Goal: Task Accomplishment & Management: Use online tool/utility

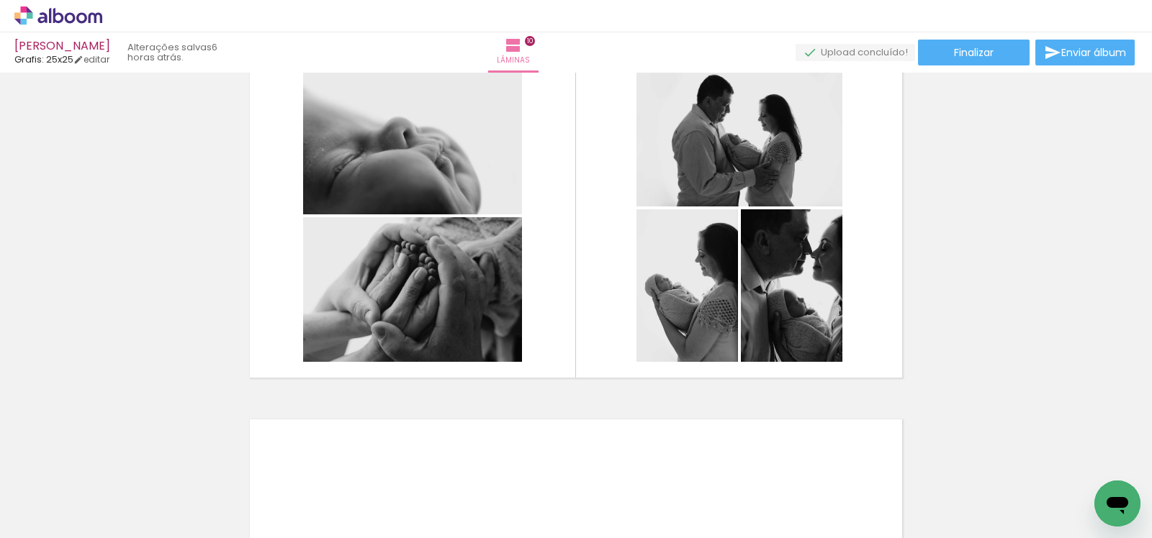
scroll to position [0, 1793]
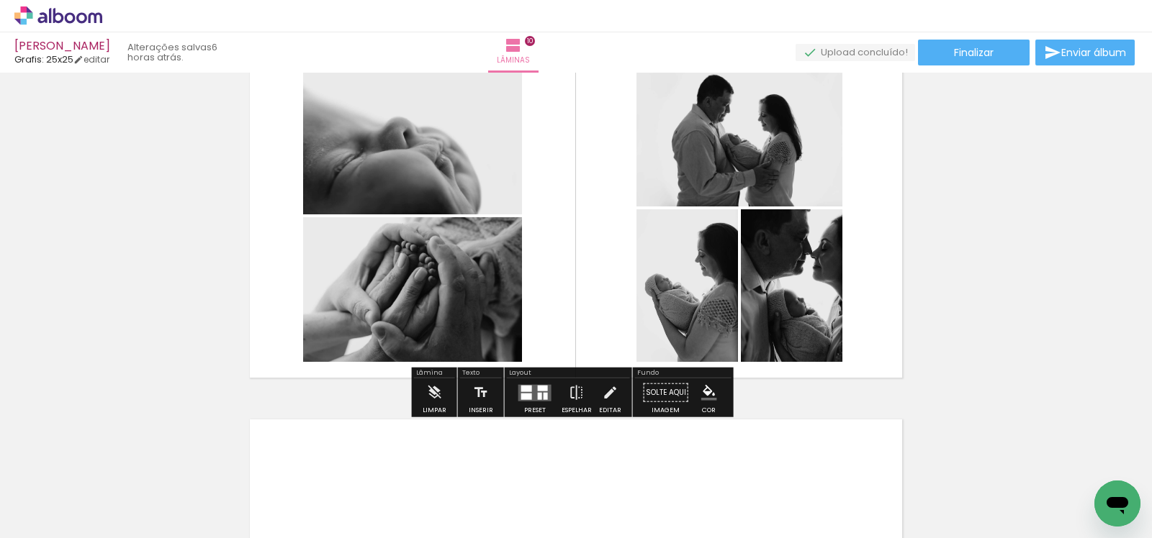
click at [38, 14] on icon at bounding box center [58, 15] width 88 height 19
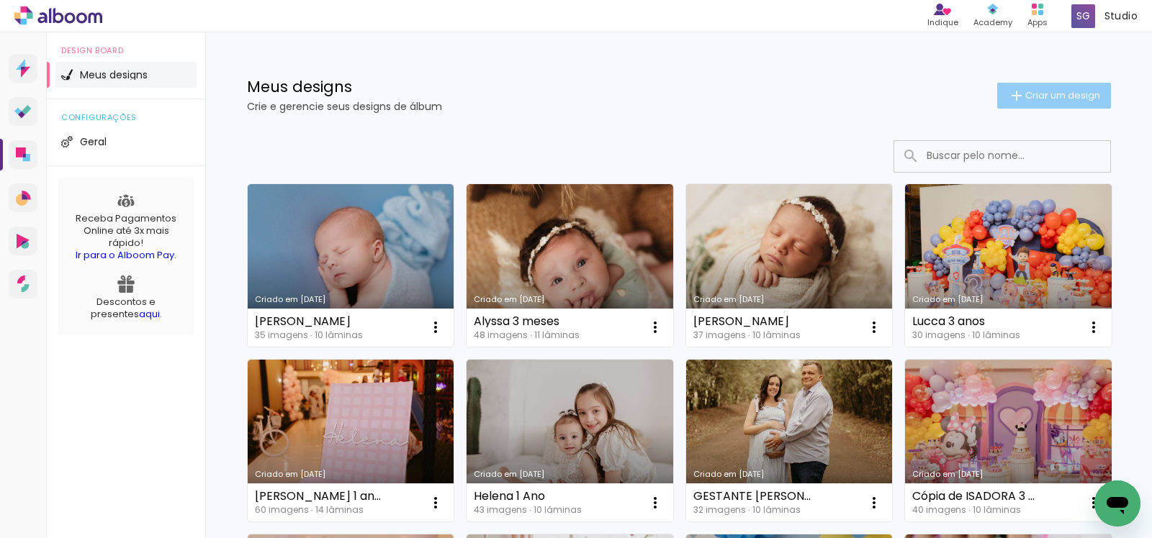
click at [1008, 91] on iron-icon at bounding box center [1016, 95] width 17 height 17
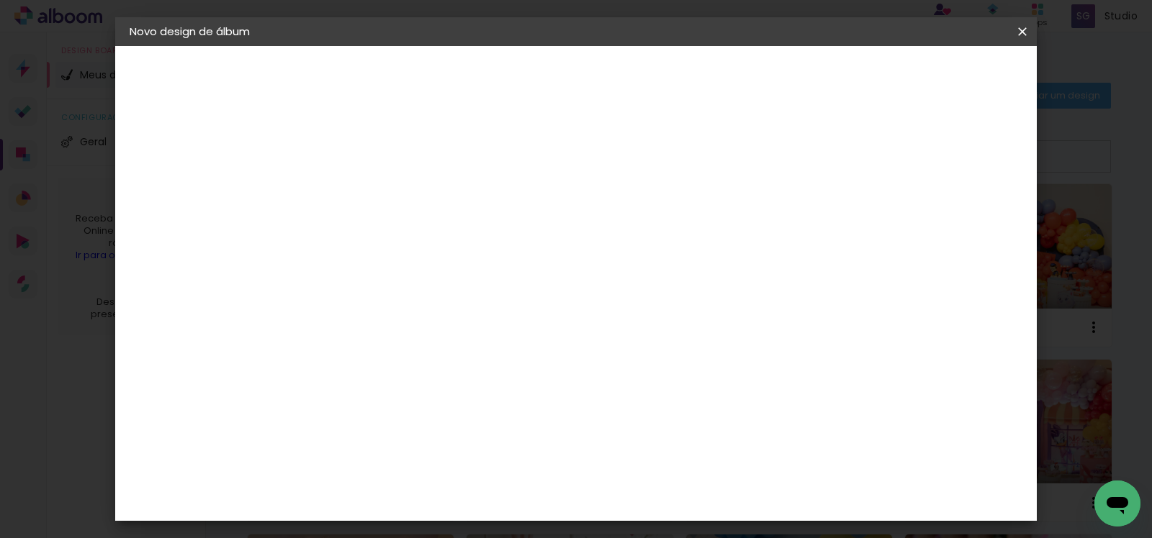
click at [365, 189] on input at bounding box center [365, 193] width 0 height 22
type input "Joao Pedro"
type paper-input "Joao Pedro"
click at [0, 0] on slot "Avançar" at bounding box center [0, 0] width 0 height 0
click at [474, 269] on input at bounding box center [401, 274] width 145 height 18
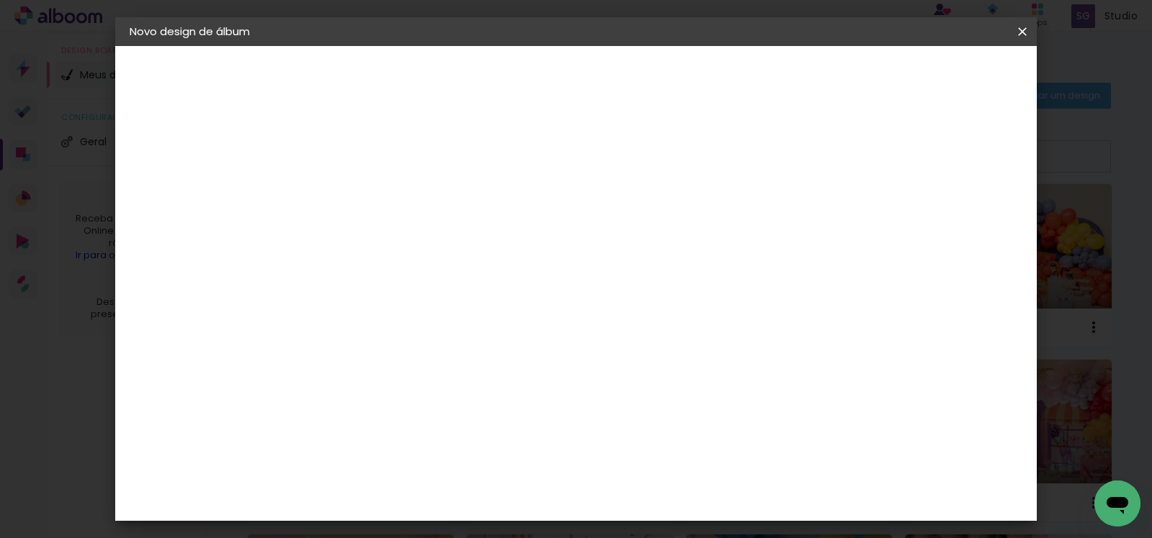
type input "gra"
type paper-input "gra"
click at [389, 379] on div "Grafis" at bounding box center [373, 385] width 34 height 12
click at [0, 0] on slot "Avançar" at bounding box center [0, 0] width 0 height 0
click at [421, 240] on input "text" at bounding box center [393, 251] width 56 height 22
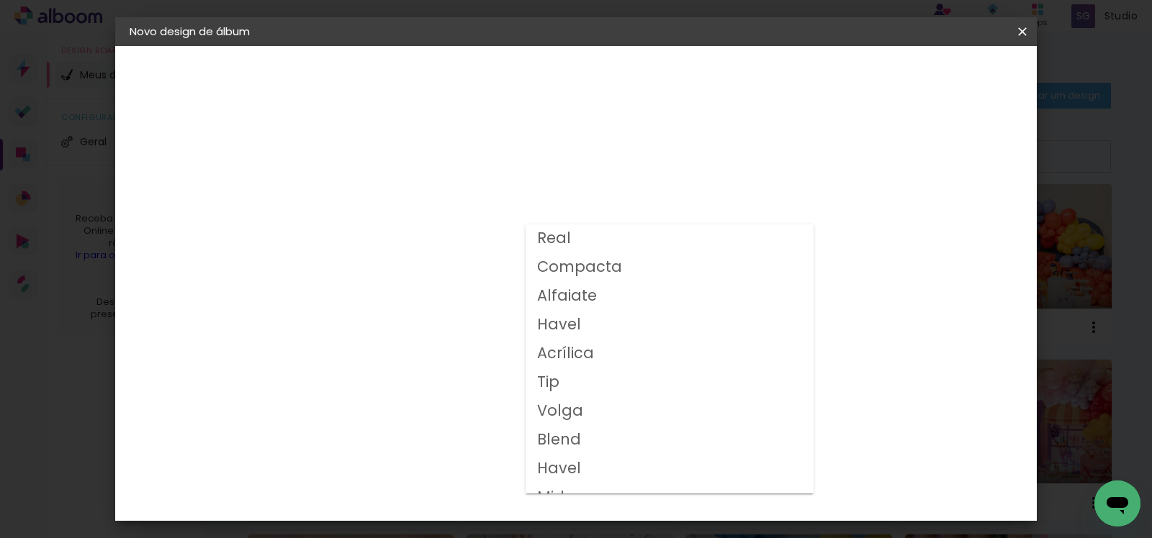
click at [593, 409] on paper-item "Volga" at bounding box center [670, 411] width 288 height 29
type input "Volga"
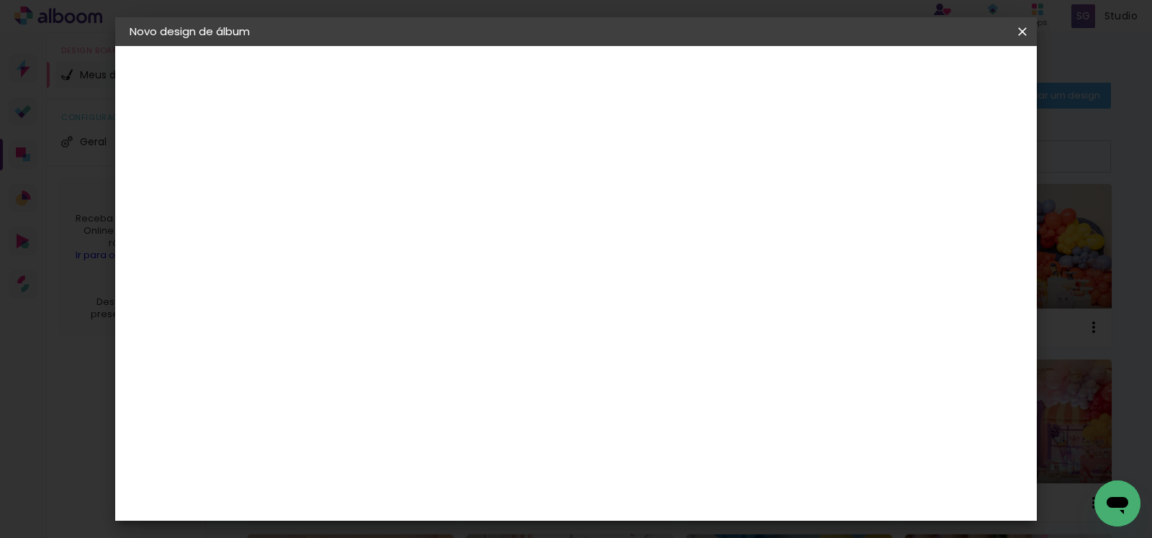
scroll to position [106, 0]
click at [0, 0] on slot "Avançar" at bounding box center [0, 0] width 0 height 0
click at [0, 0] on slot "Mostrar sangria" at bounding box center [0, 0] width 0 height 0
type paper-checkbox "on"
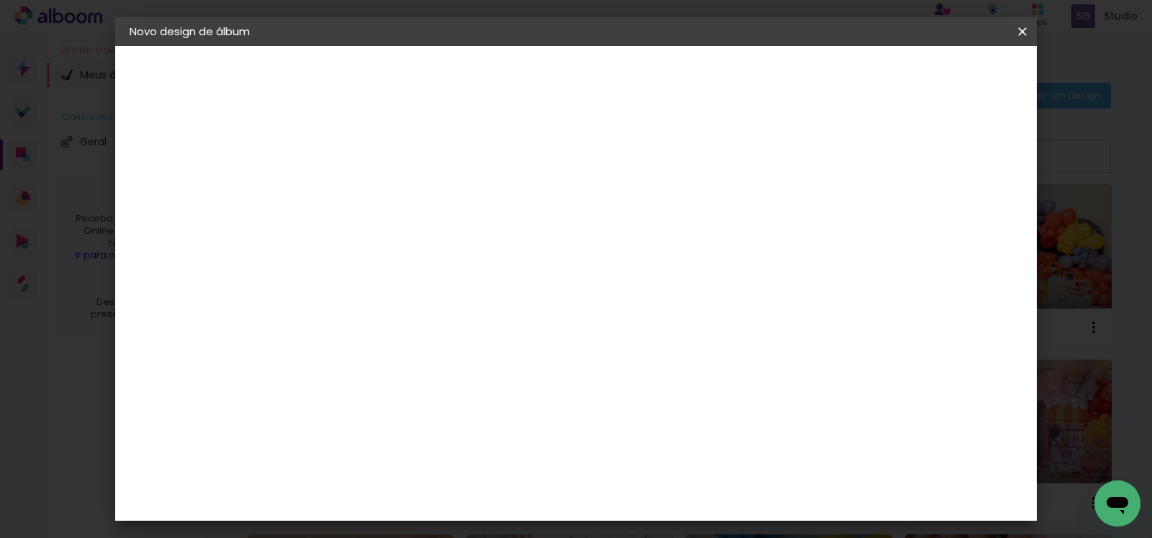
click at [783, 80] on span "Iniciar design" at bounding box center [751, 76] width 66 height 10
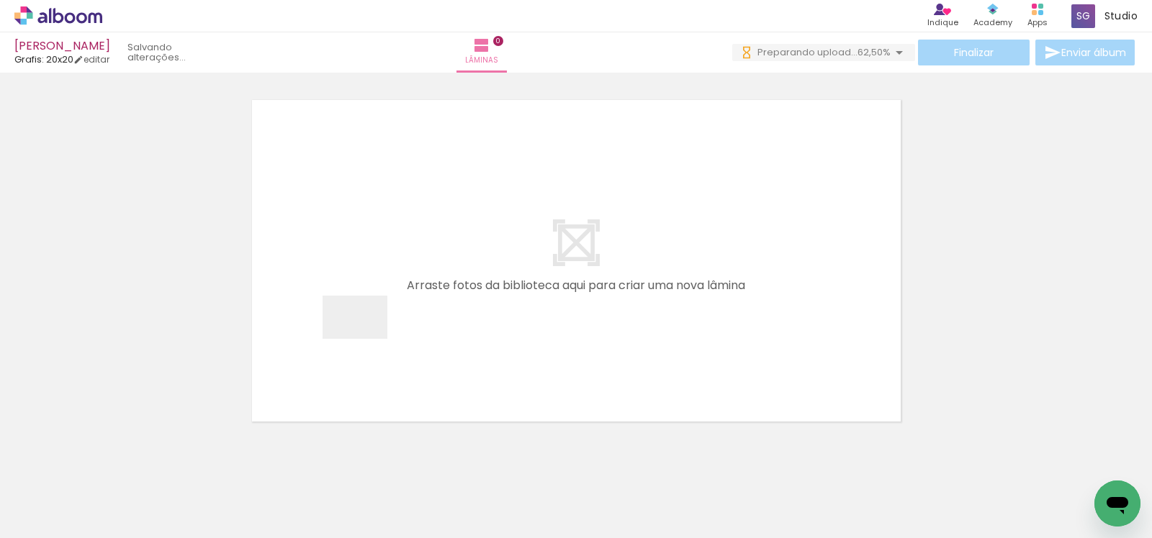
drag, startPoint x: 146, startPoint y: 505, endPoint x: 416, endPoint y: 302, distance: 337.8
click at [416, 302] on quentale-workspace at bounding box center [576, 269] width 1152 height 538
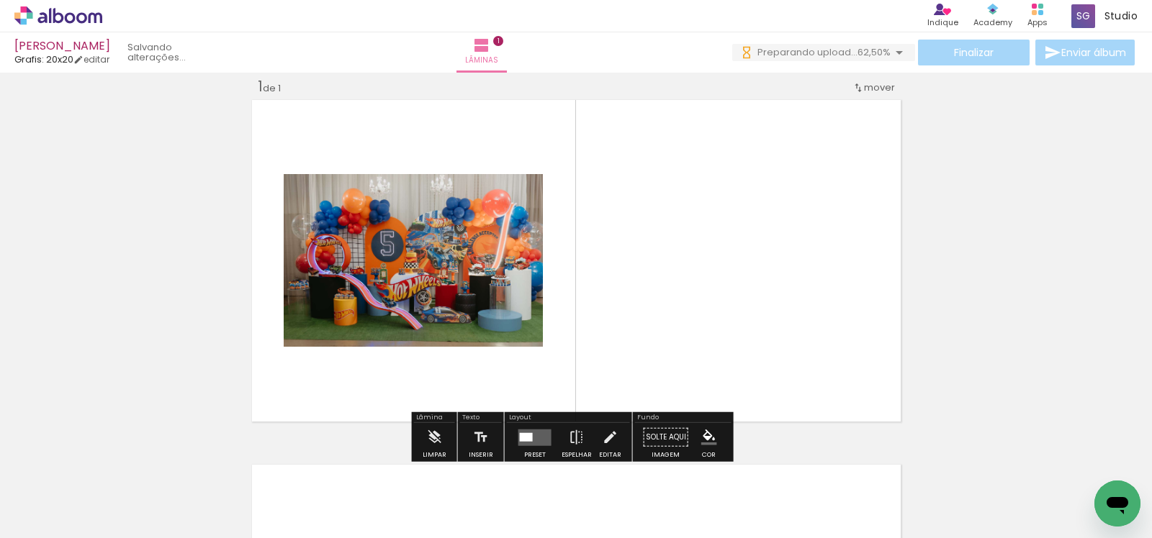
scroll to position [18, 0]
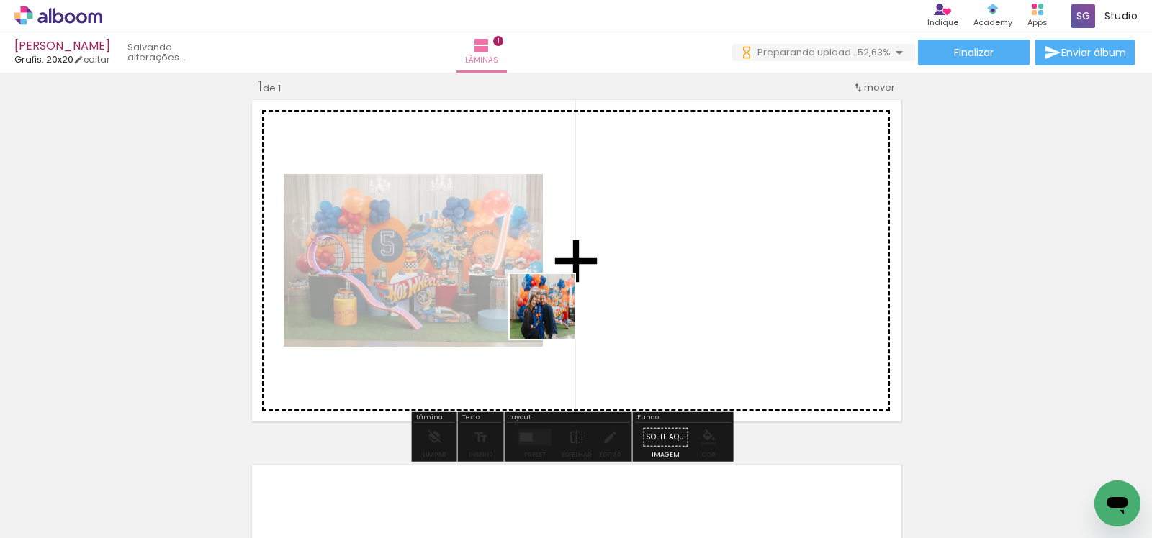
drag, startPoint x: 222, startPoint y: 490, endPoint x: 554, endPoint y: 317, distance: 375.1
click at [554, 317] on quentale-workspace at bounding box center [576, 269] width 1152 height 538
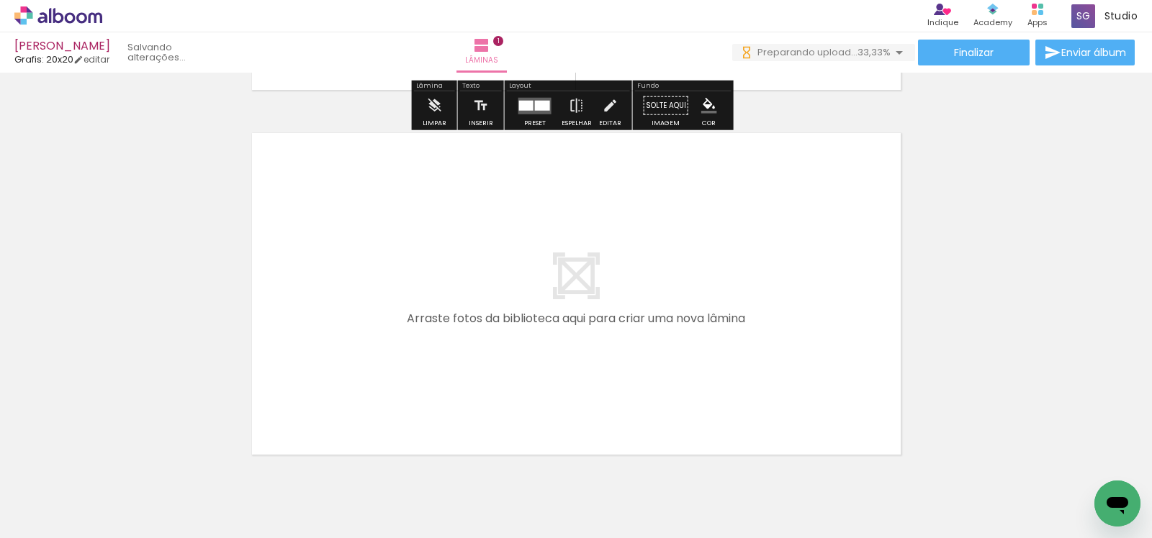
scroll to position [0, 0]
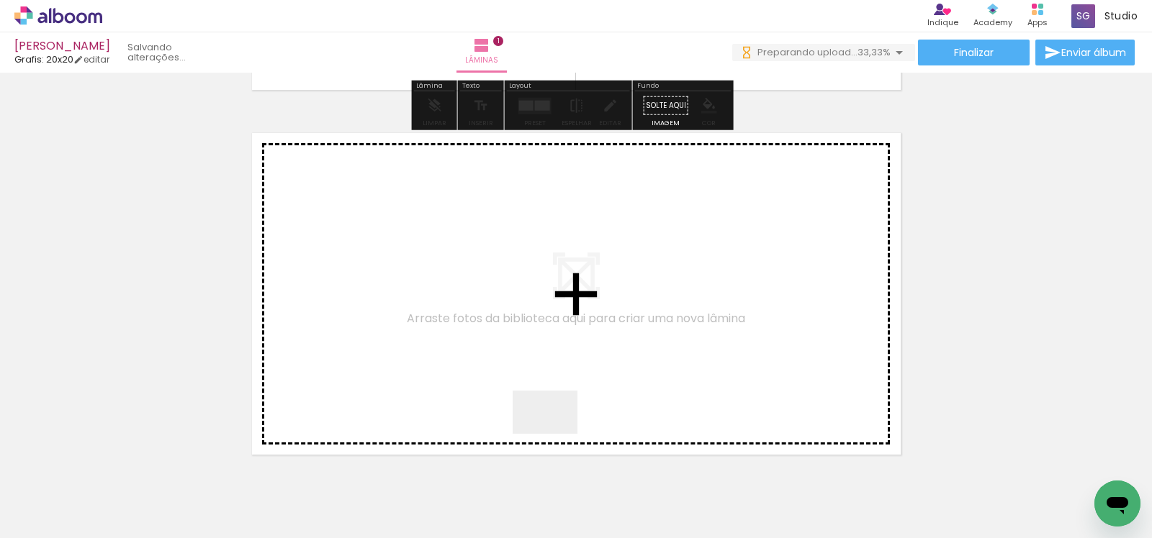
drag, startPoint x: 567, startPoint y: 497, endPoint x: 529, endPoint y: 389, distance: 114.3
click at [529, 389] on quentale-workspace at bounding box center [576, 269] width 1152 height 538
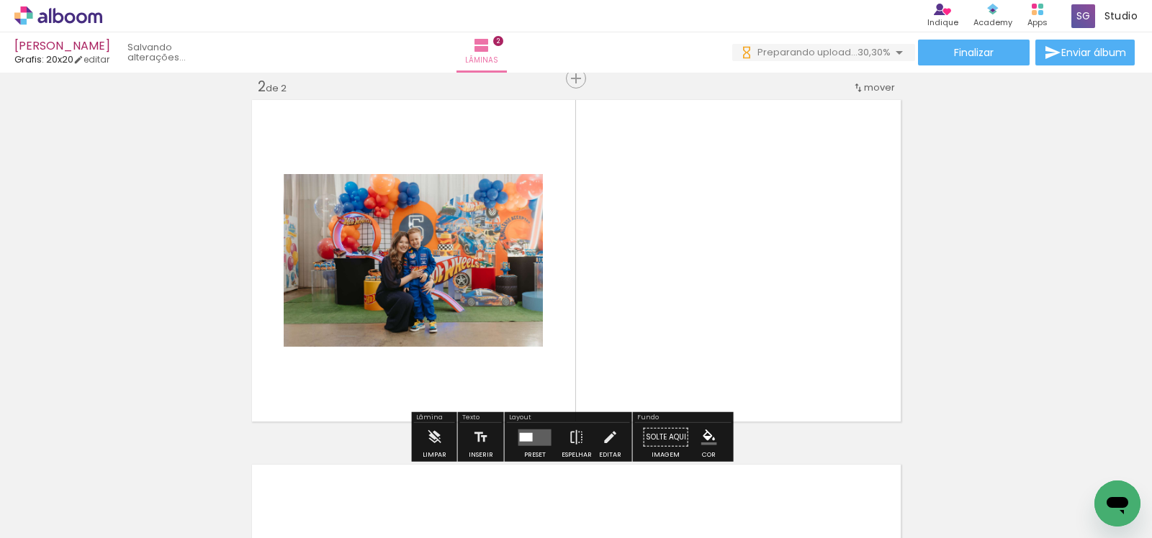
scroll to position [383, 0]
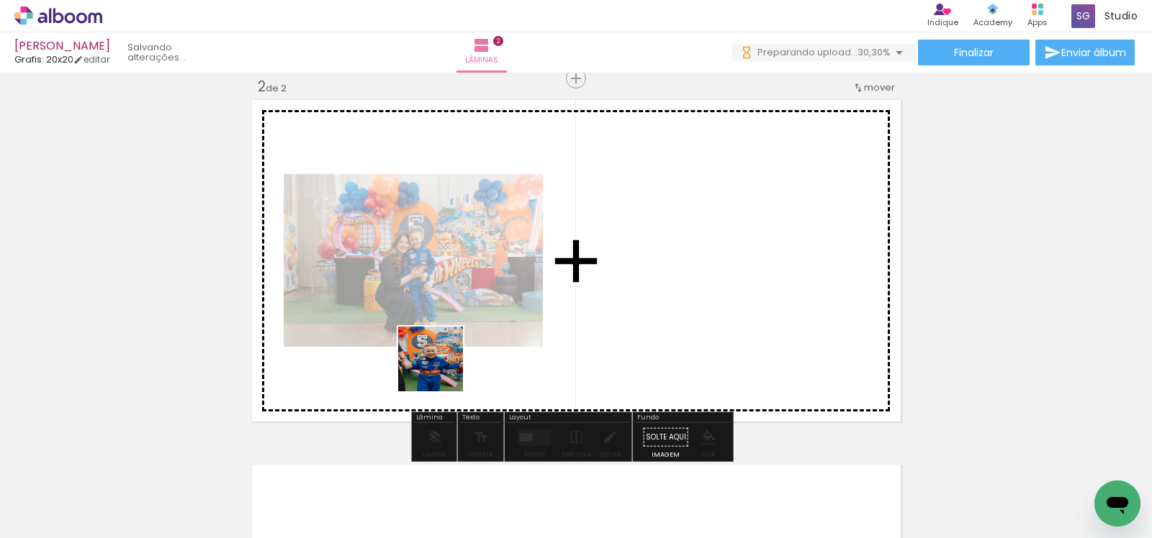
drag, startPoint x: 397, startPoint y: 494, endPoint x: 441, endPoint y: 369, distance: 132.1
click at [441, 369] on quentale-workspace at bounding box center [576, 269] width 1152 height 538
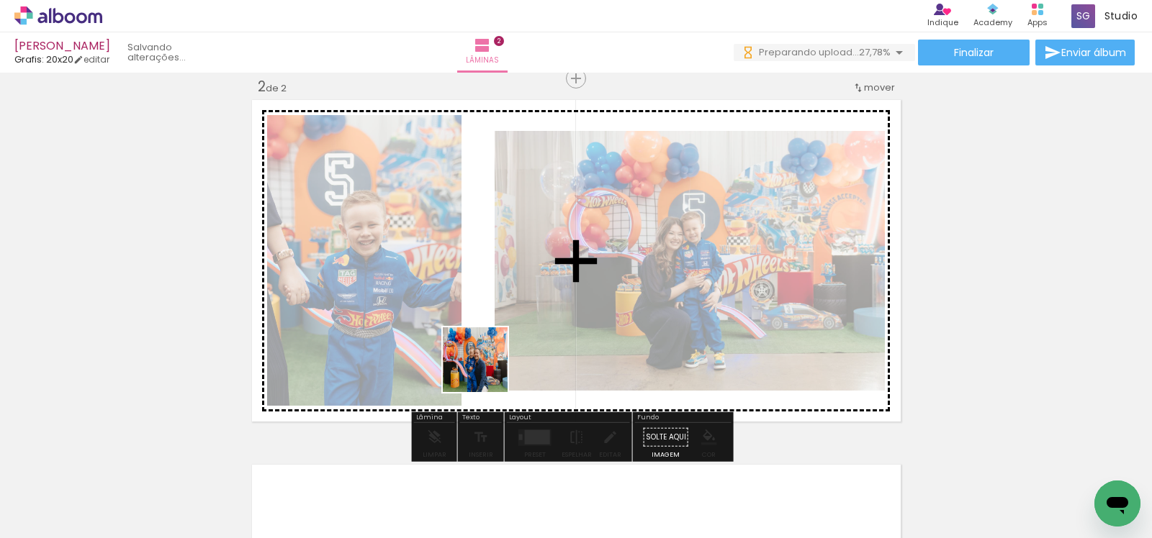
drag, startPoint x: 475, startPoint y: 505, endPoint x: 484, endPoint y: 353, distance: 152.1
click at [484, 353] on quentale-workspace at bounding box center [576, 269] width 1152 height 538
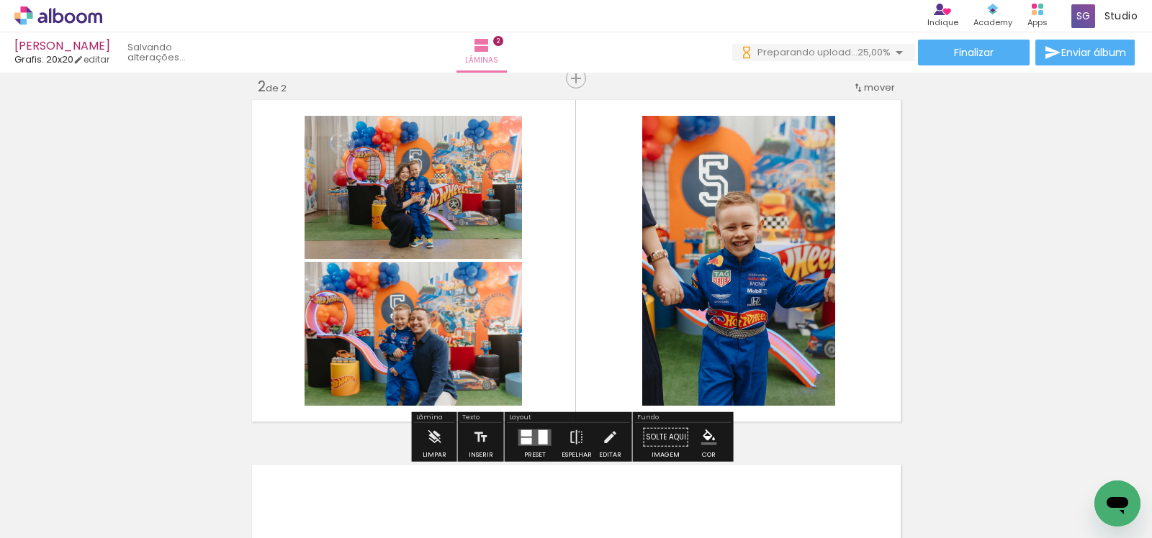
scroll to position [626, 0]
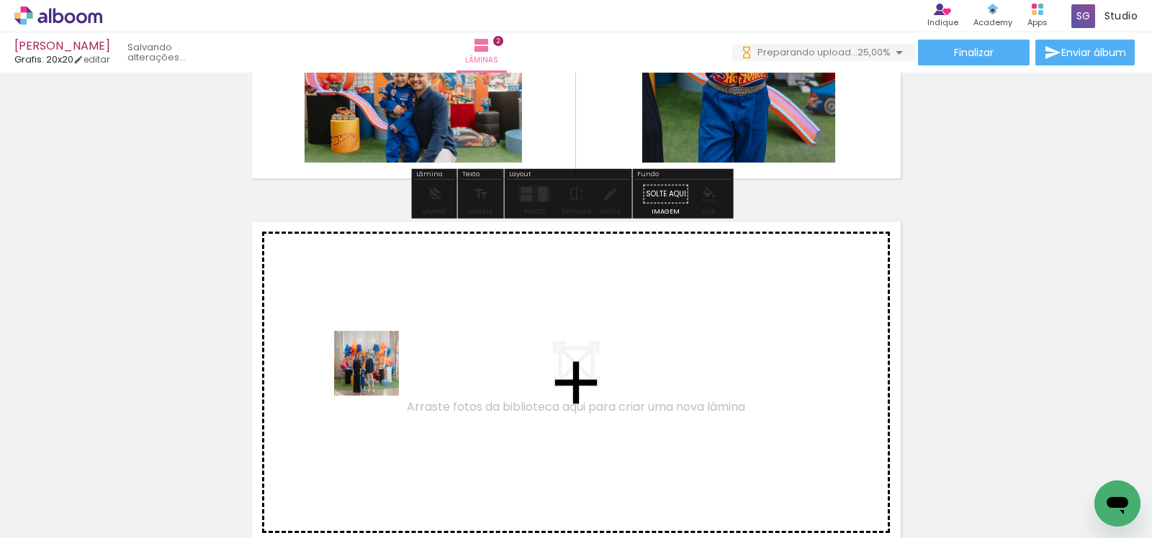
drag, startPoint x: 333, startPoint y: 487, endPoint x: 377, endPoint y: 374, distance: 121.5
click at [377, 374] on quentale-workspace at bounding box center [576, 269] width 1152 height 538
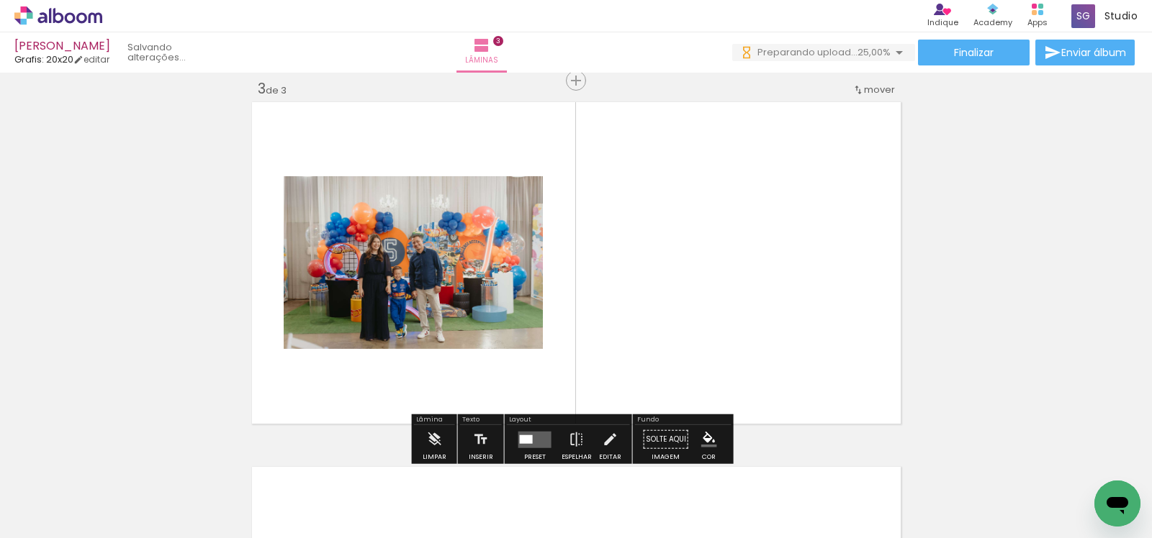
scroll to position [748, 0]
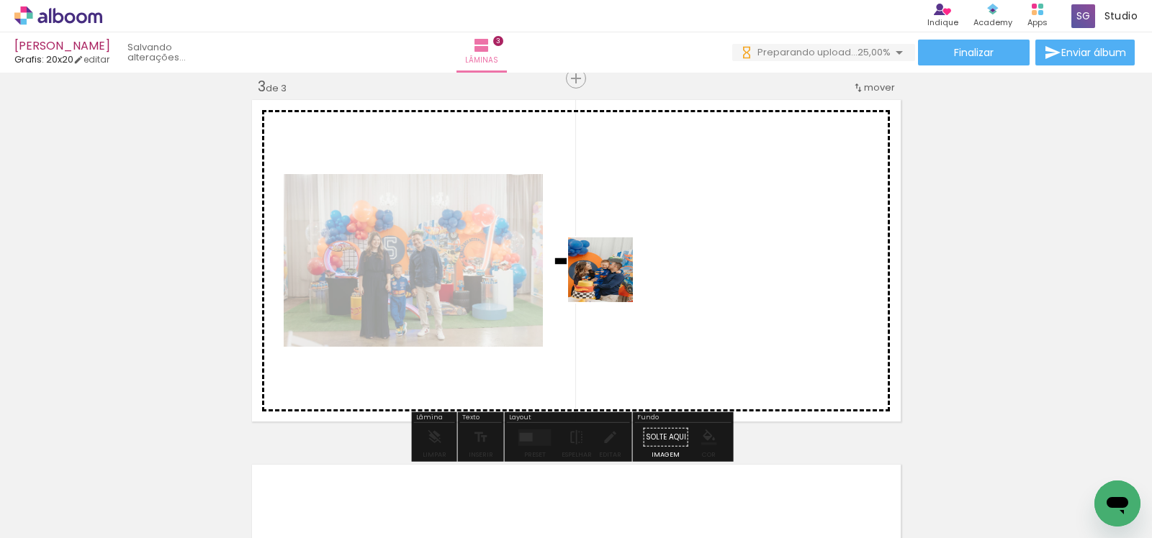
drag, startPoint x: 638, startPoint y: 495, endPoint x: 611, endPoint y: 281, distance: 215.5
click at [611, 281] on quentale-workspace at bounding box center [576, 269] width 1152 height 538
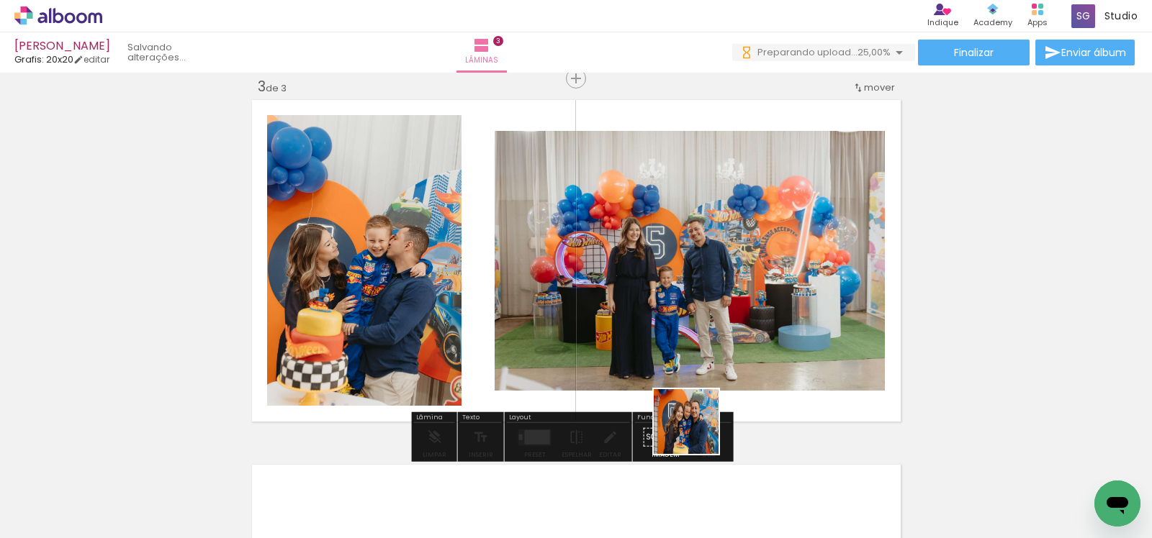
drag, startPoint x: 711, startPoint y: 490, endPoint x: 665, endPoint y: 296, distance: 199.1
click at [665, 296] on quentale-workspace at bounding box center [576, 269] width 1152 height 538
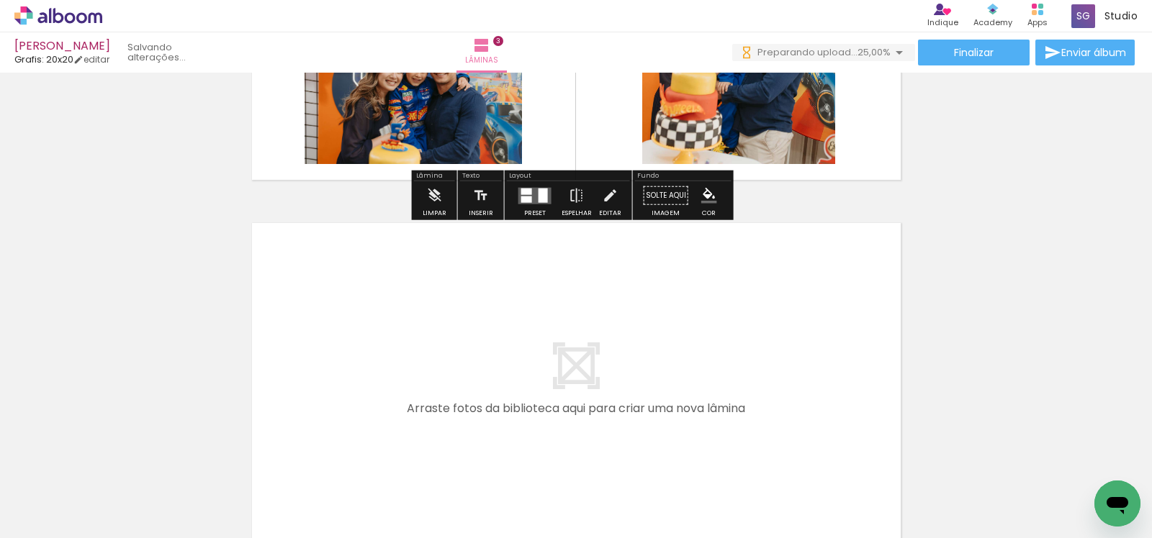
scroll to position [1140, 0]
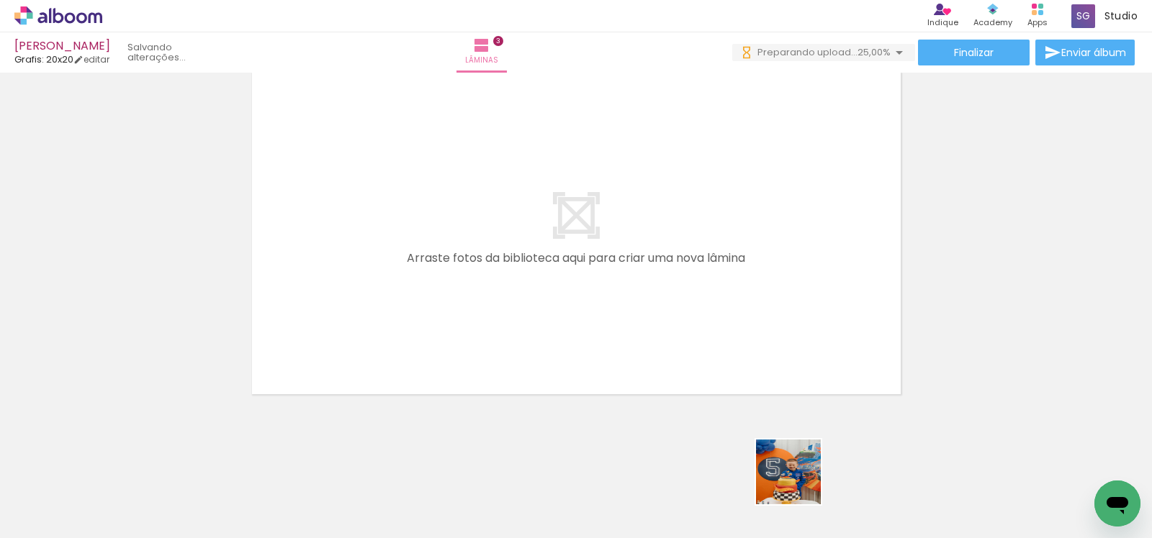
drag, startPoint x: 799, startPoint y: 483, endPoint x: 724, endPoint y: 380, distance: 127.3
click at [643, 299] on quentale-workspace at bounding box center [576, 269] width 1152 height 538
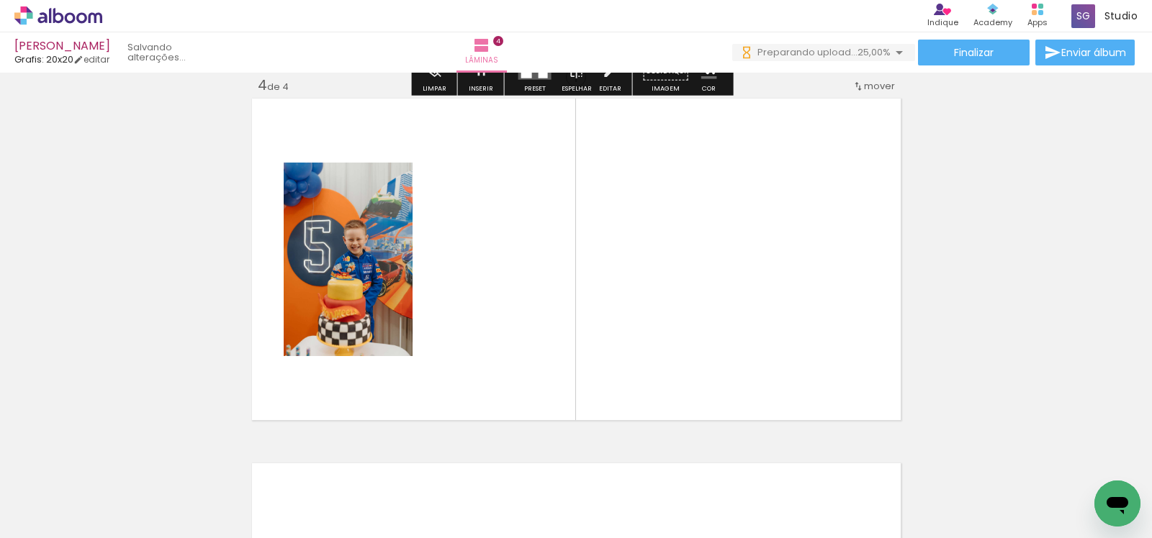
scroll to position [1113, 0]
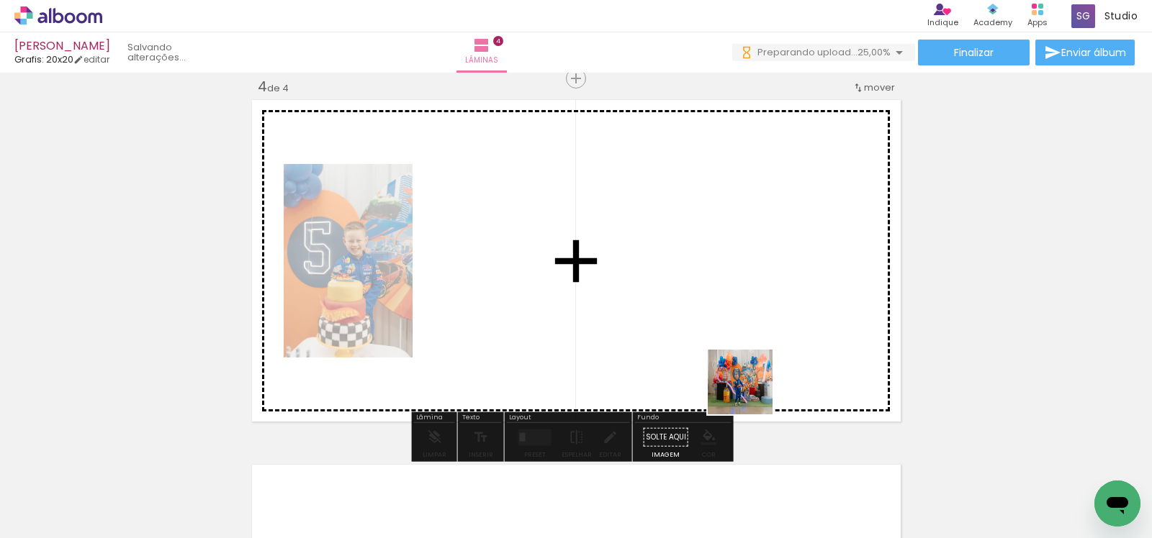
drag, startPoint x: 877, startPoint y: 493, endPoint x: 684, endPoint y: 332, distance: 251.5
click at [684, 332] on quentale-workspace at bounding box center [576, 269] width 1152 height 538
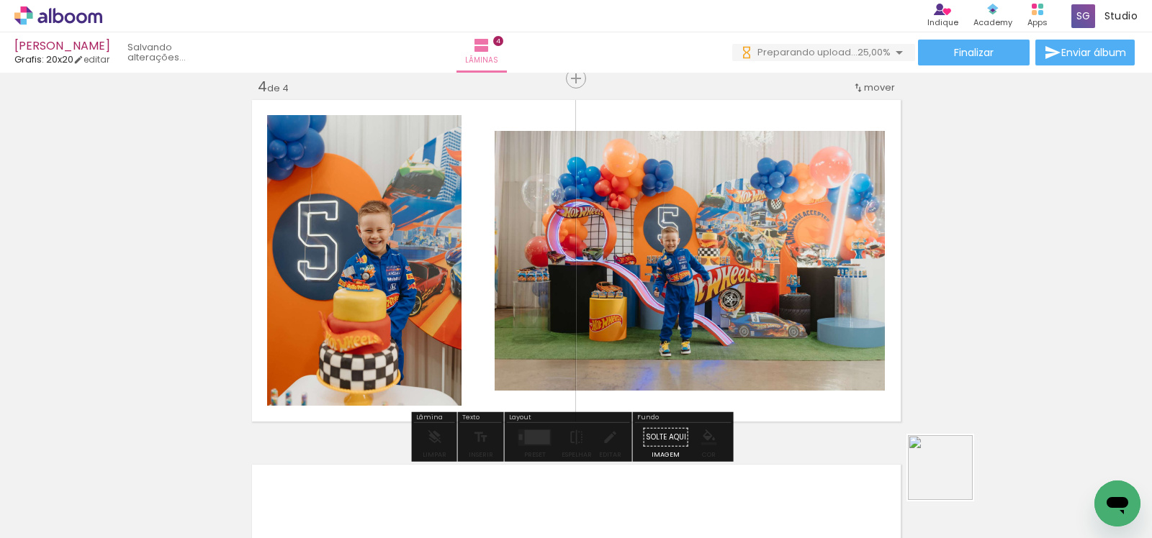
drag, startPoint x: 960, startPoint y: 486, endPoint x: 725, endPoint y: 351, distance: 270.9
click at [726, 351] on quentale-workspace at bounding box center [576, 269] width 1152 height 538
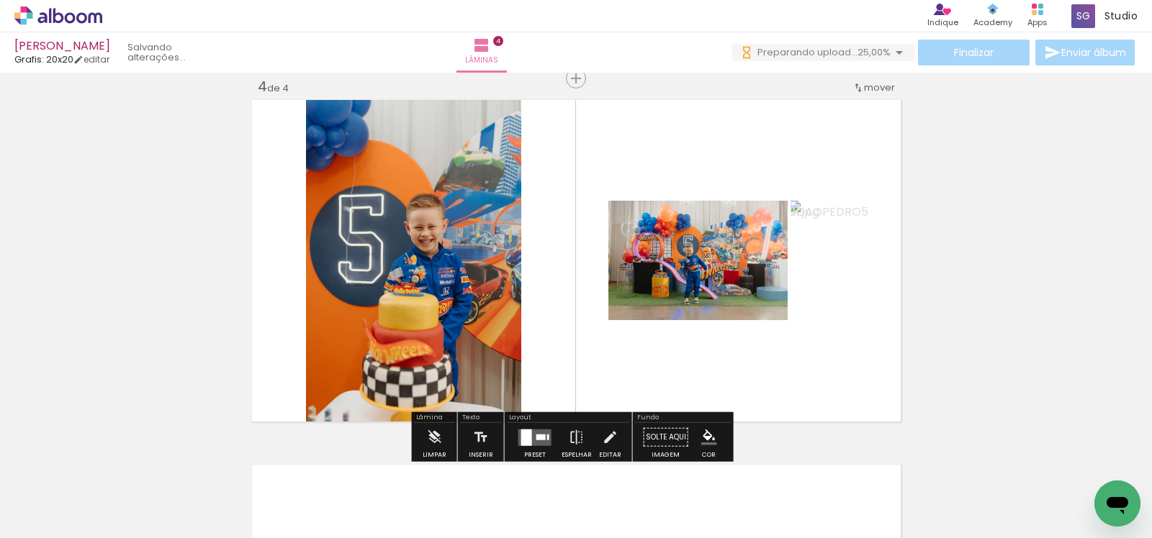
scroll to position [0, 480]
